Goal: Information Seeking & Learning: Learn about a topic

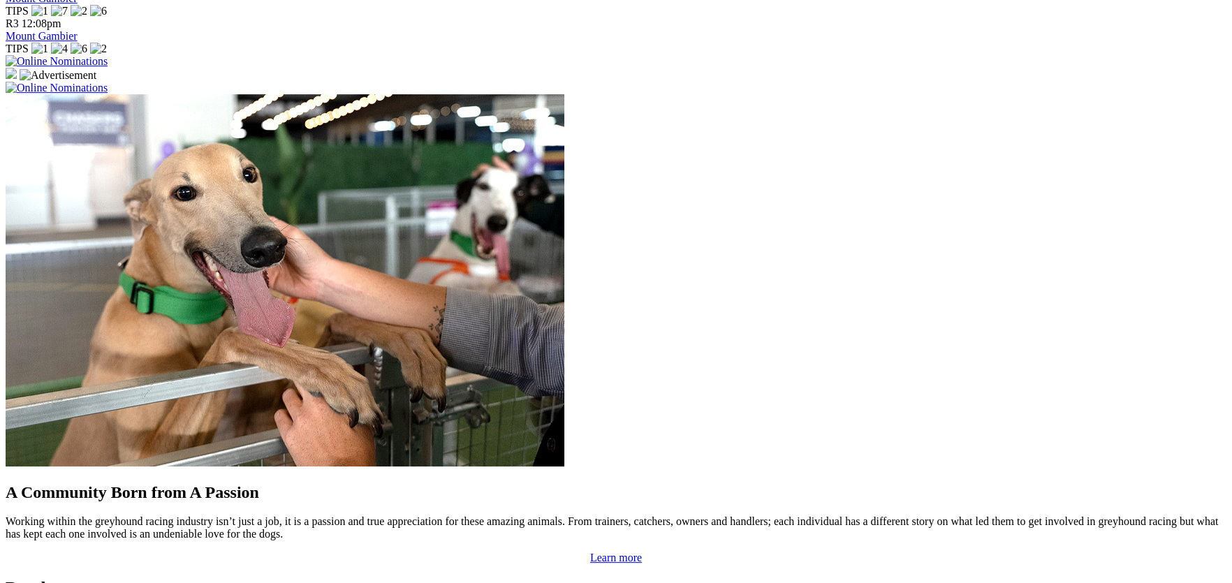
scroll to position [1084, 0]
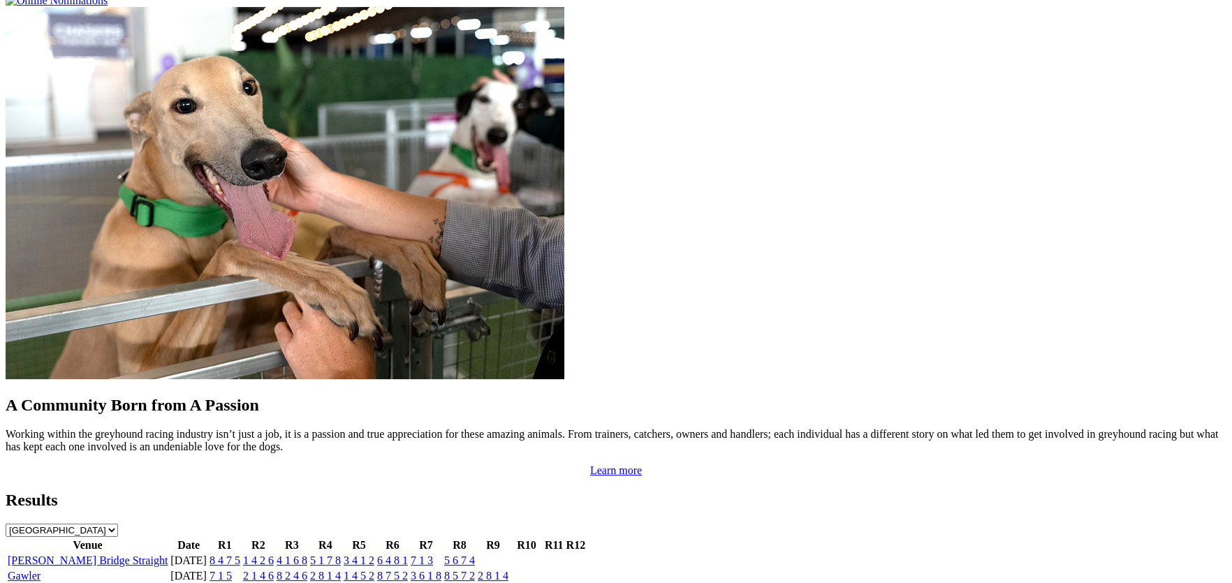
click at [168, 554] on link "[PERSON_NAME] Bridge Straight" at bounding box center [88, 560] width 160 height 12
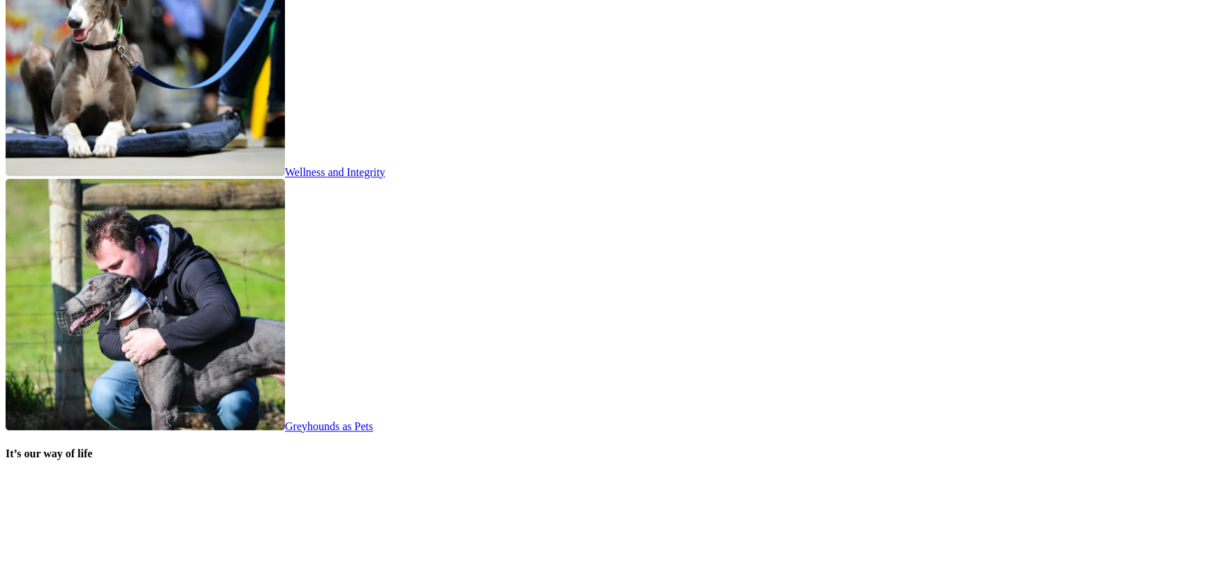
scroll to position [2926, 0]
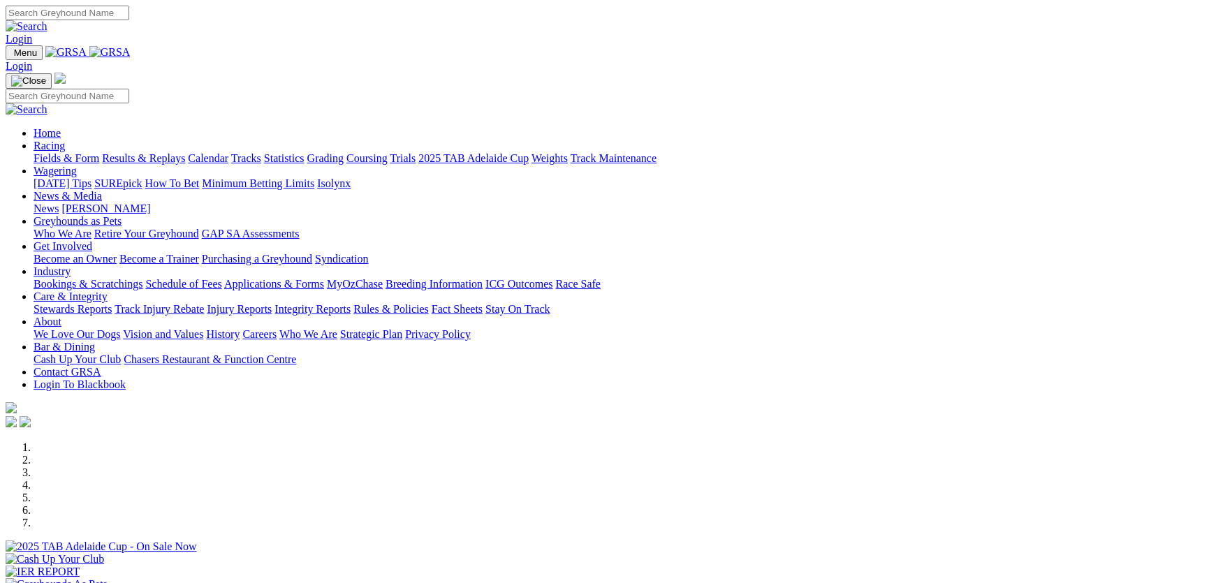
click at [350, 303] on link "Integrity Reports" at bounding box center [312, 309] width 76 height 12
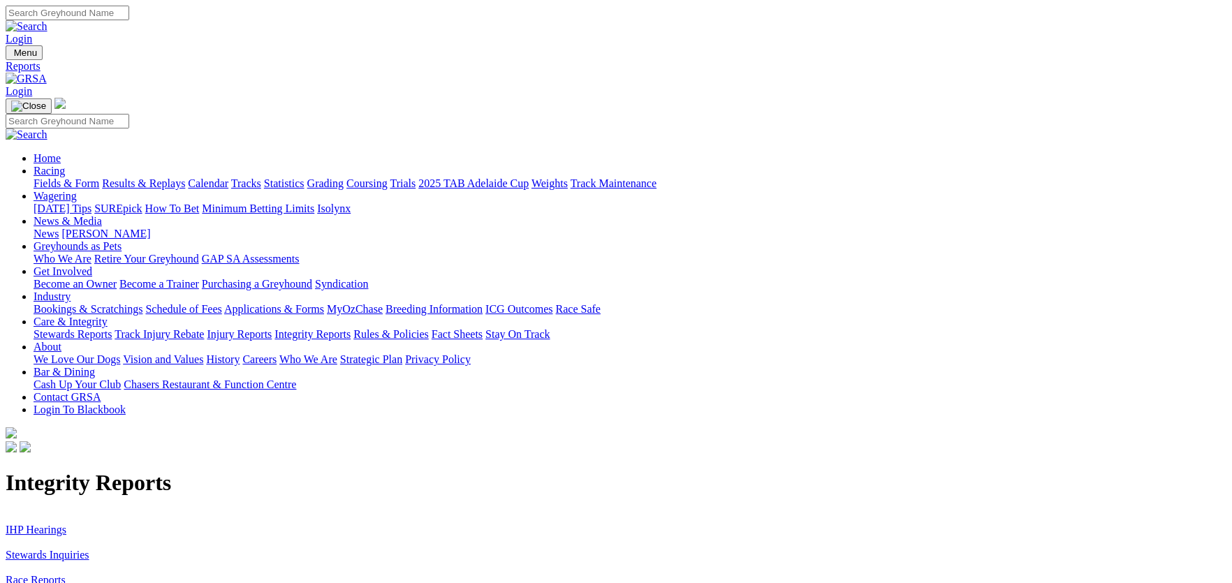
click at [66, 524] on link "IHP Hearings" at bounding box center [36, 530] width 61 height 12
click at [89, 549] on link "Stewards Inquiries" at bounding box center [48, 555] width 84 height 12
